Goal: Task Accomplishment & Management: Use online tool/utility

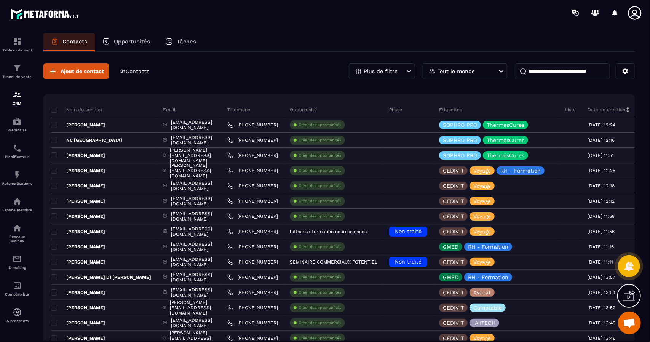
scroll to position [390, 0]
click at [15, 157] on p "Planificateur" at bounding box center [17, 157] width 30 height 4
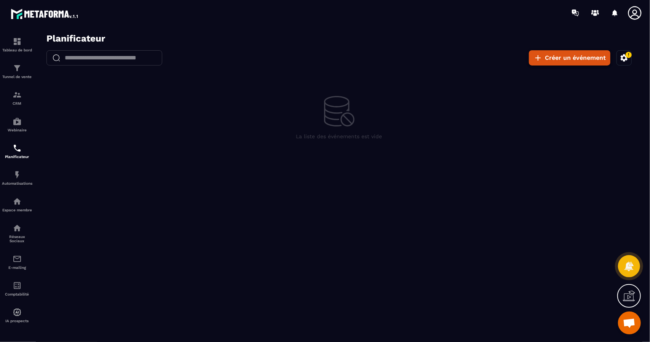
click at [571, 58] on button "Créer un événement" at bounding box center [568, 57] width 81 height 15
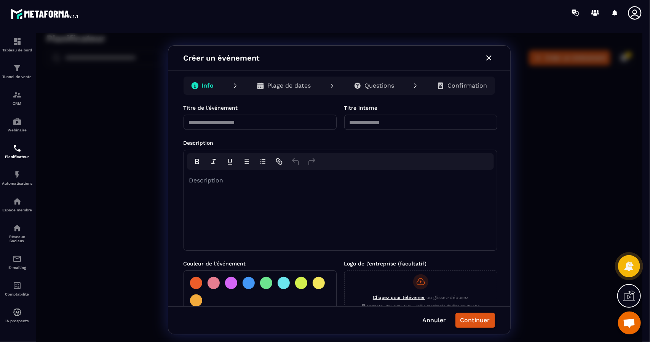
click at [627, 298] on icon at bounding box center [631, 295] width 8 height 8
